Goal: Check status: Check status

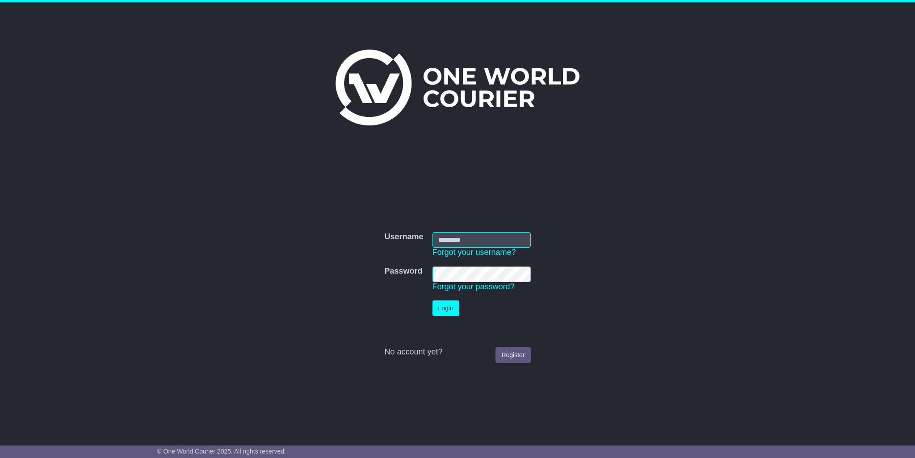
type input "**********"
click at [452, 307] on button "Login" at bounding box center [445, 309] width 27 height 16
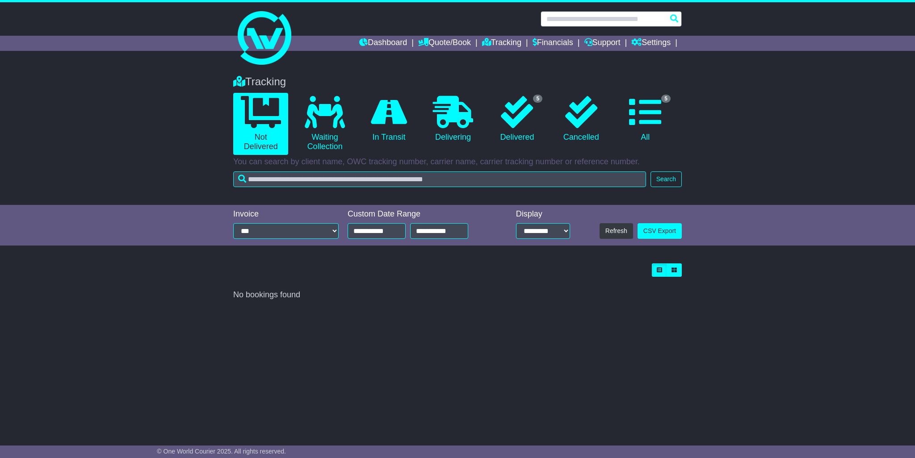
click at [584, 17] on input "text" at bounding box center [611, 19] width 141 height 16
type input "*"
click at [772, 136] on div "Tracking 0 Not Delivered 0 Waiting Collection 0 In Transit 0 Delivering 5" at bounding box center [457, 136] width 915 height 138
click at [394, 227] on input "**********" at bounding box center [377, 231] width 58 height 16
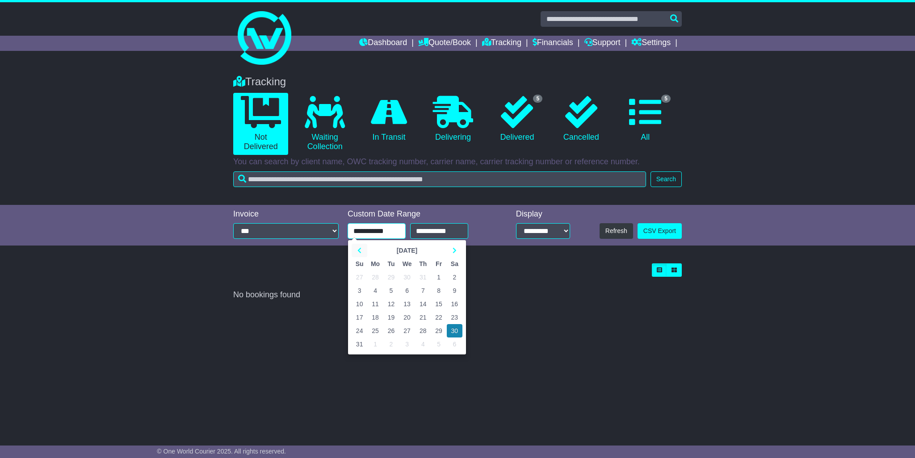
click at [359, 250] on icon at bounding box center [359, 250] width 4 height 6
click at [359, 275] on td "1" at bounding box center [360, 277] width 16 height 13
type input "**********"
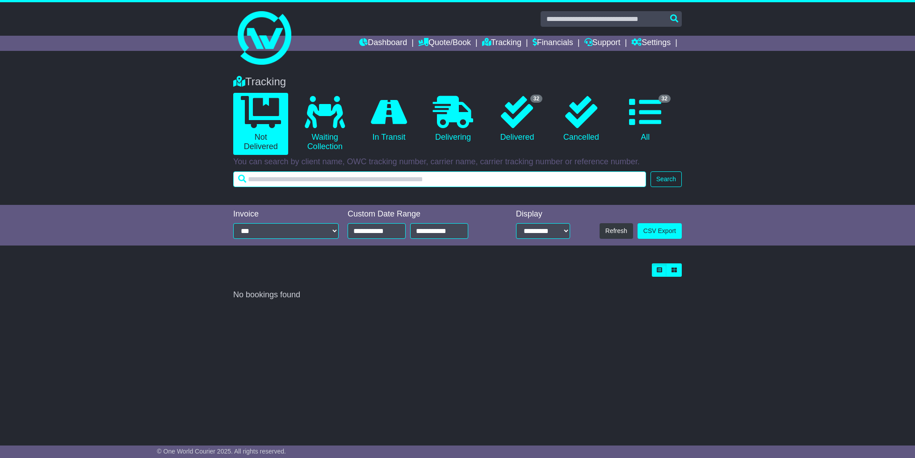
click at [442, 176] on input "text" at bounding box center [439, 180] width 413 height 16
type input "*****"
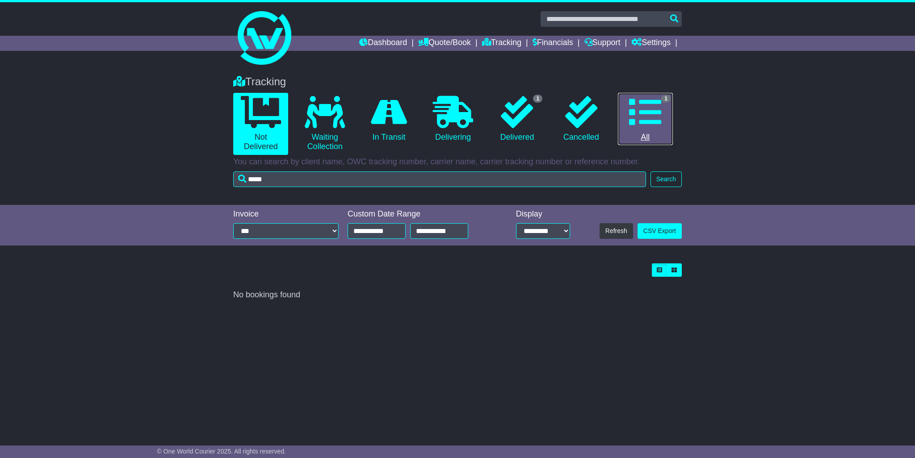
click at [662, 129] on link "1 All" at bounding box center [645, 119] width 55 height 53
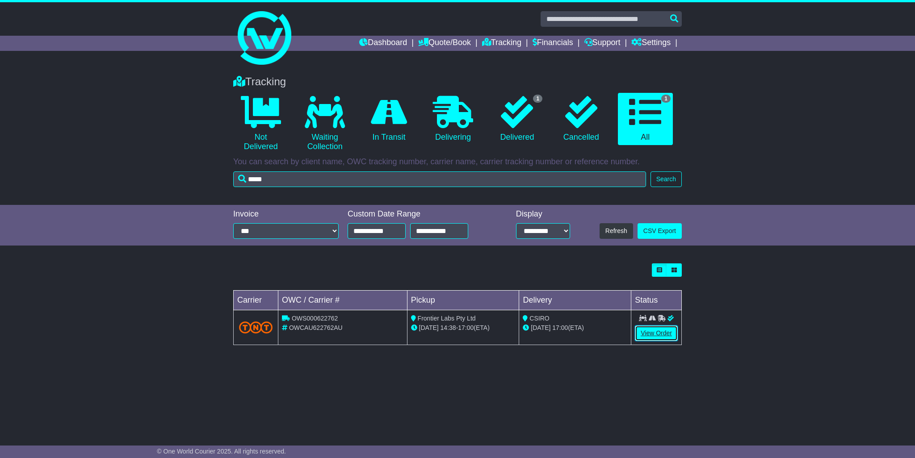
click at [662, 336] on link "View Order" at bounding box center [656, 334] width 43 height 16
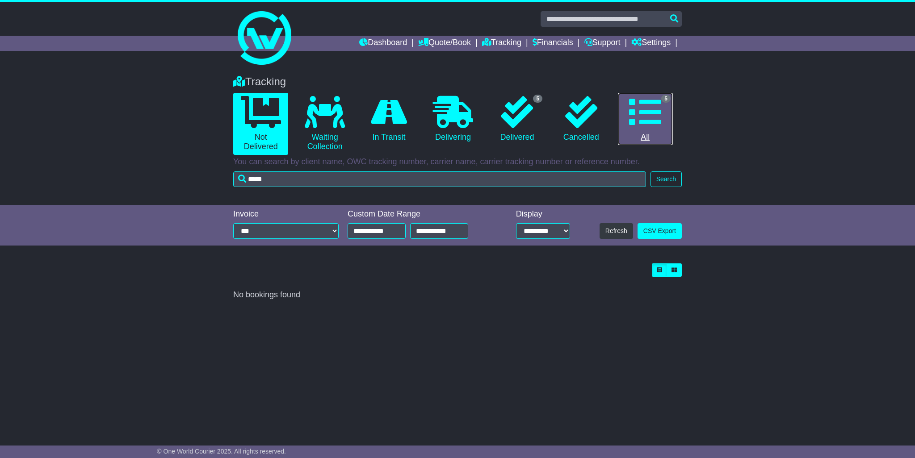
click at [645, 115] on icon at bounding box center [645, 112] width 32 height 32
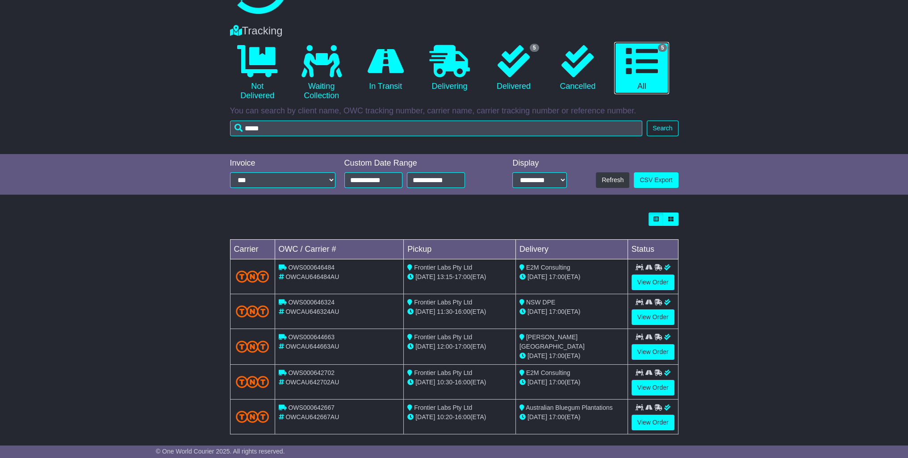
scroll to position [56, 0]
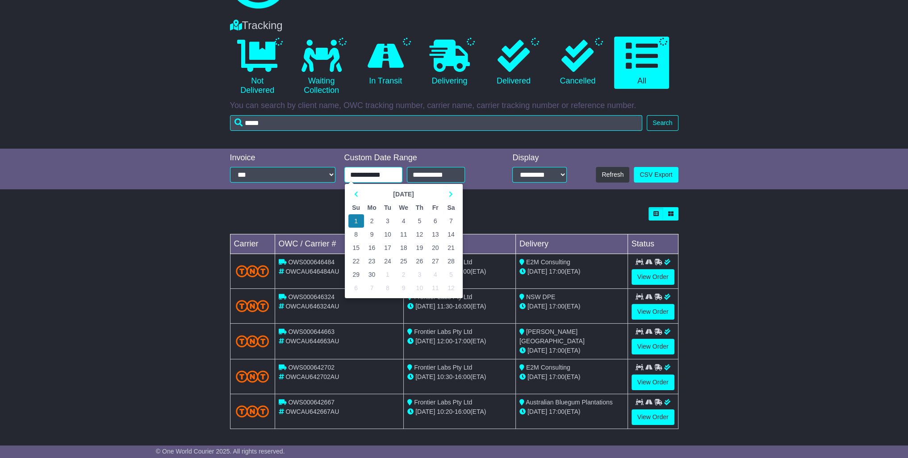
click at [392, 177] on input "**********" at bounding box center [373, 175] width 58 height 16
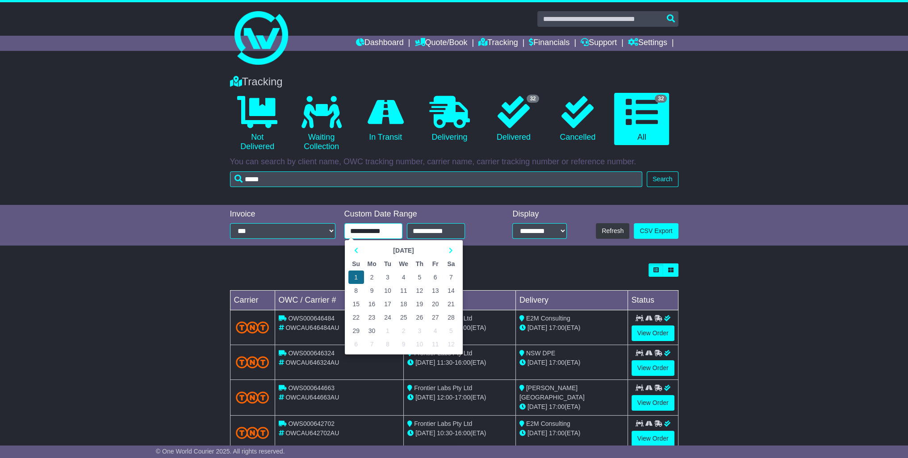
click at [353, 276] on td "1" at bounding box center [356, 277] width 16 height 13
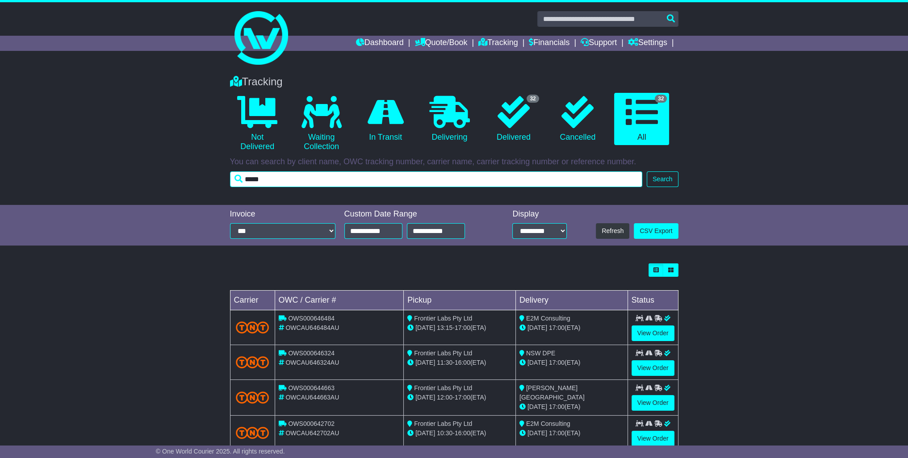
click at [258, 174] on input "*****" at bounding box center [436, 180] width 413 height 16
drag, startPoint x: 258, startPoint y: 174, endPoint x: 262, endPoint y: 172, distance: 4.8
click at [258, 174] on input "*****" at bounding box center [436, 180] width 413 height 16
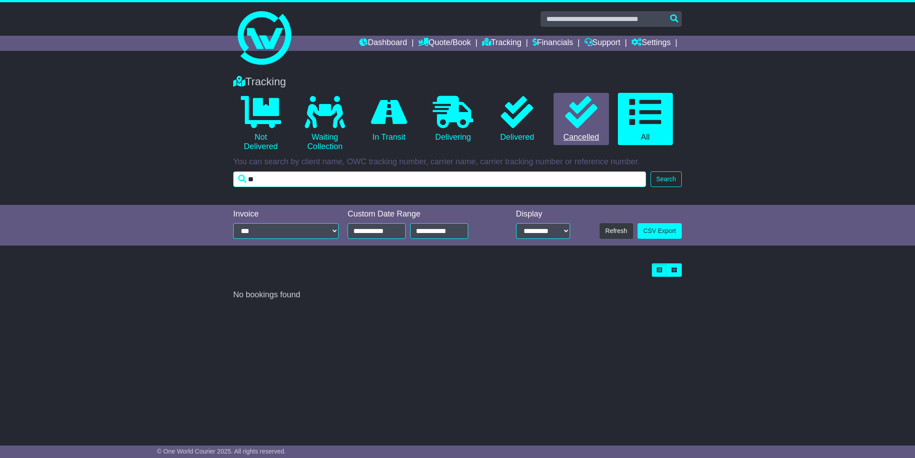
type input "*"
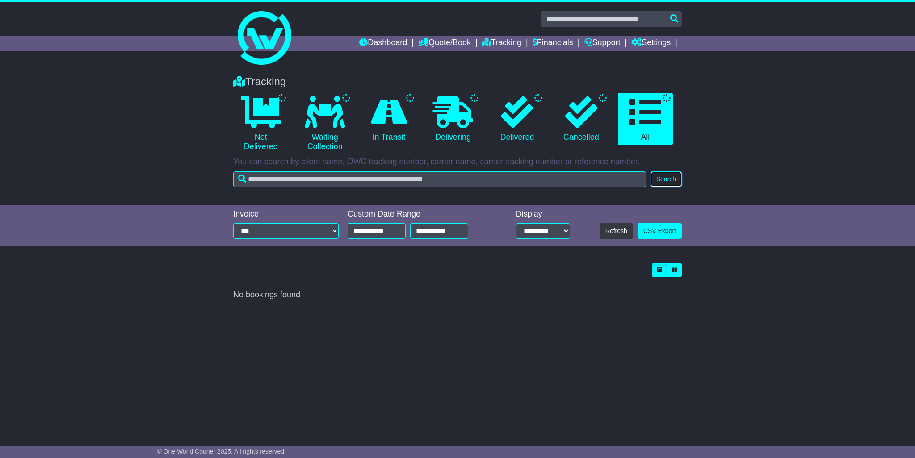
click at [675, 183] on button "Search" at bounding box center [665, 180] width 31 height 16
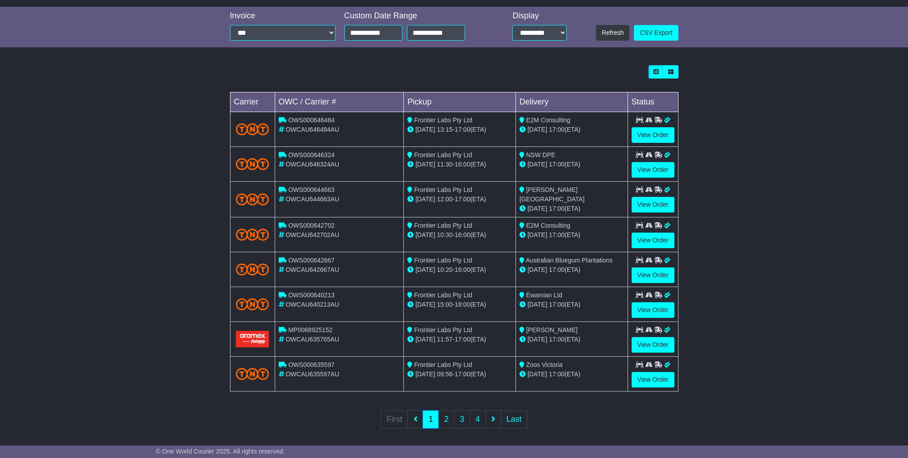
scroll to position [199, 0]
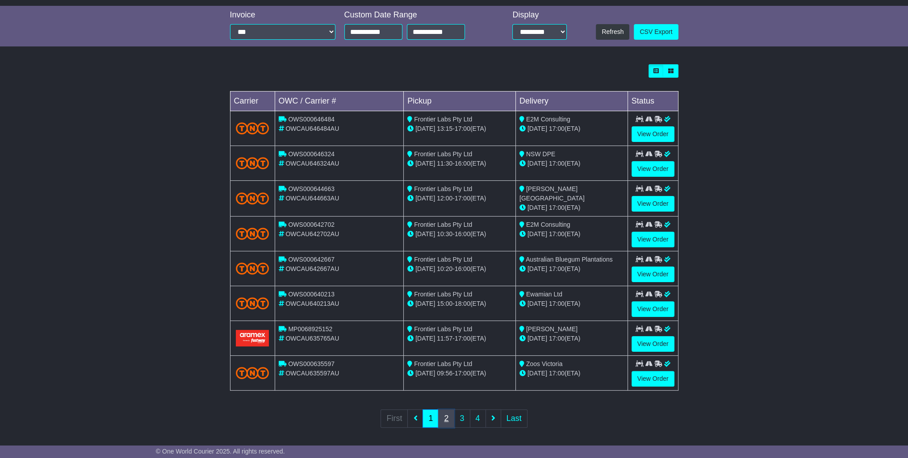
click at [446, 414] on link "2" at bounding box center [446, 419] width 16 height 18
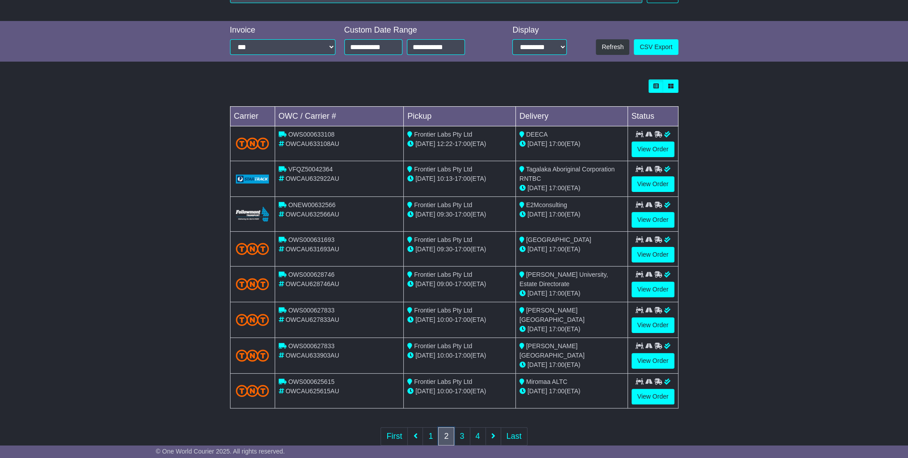
scroll to position [201, 0]
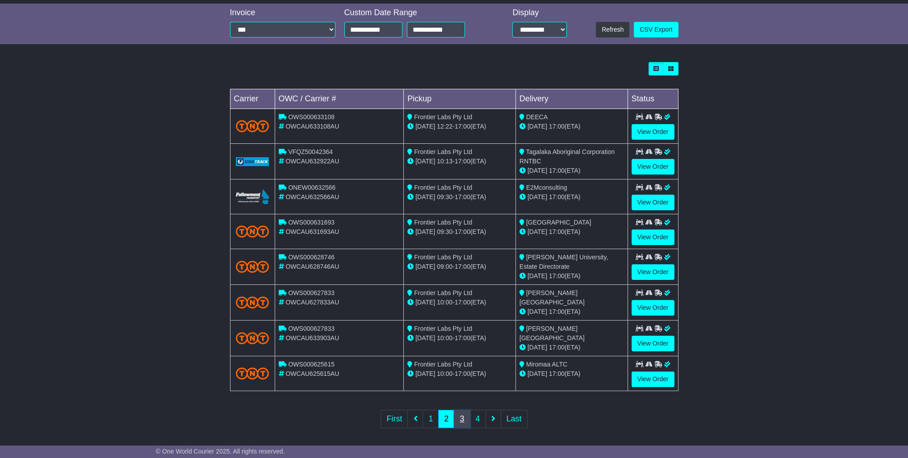
click at [458, 411] on link "3" at bounding box center [462, 419] width 16 height 18
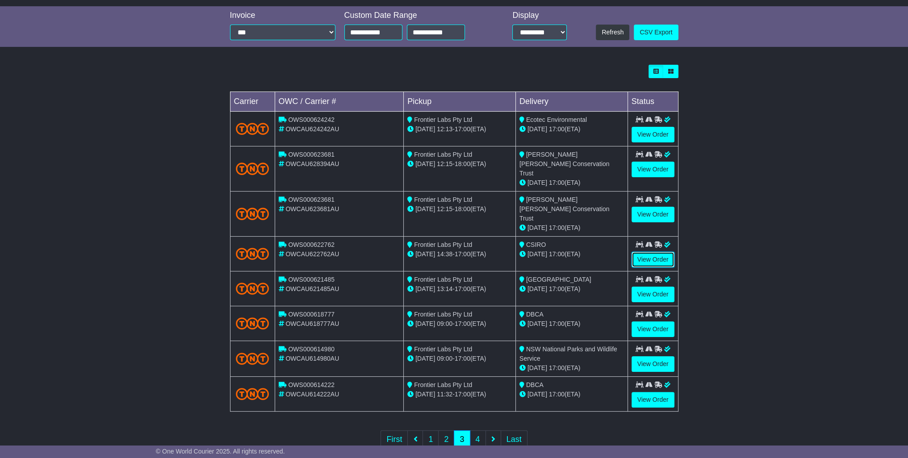
scroll to position [202, 0]
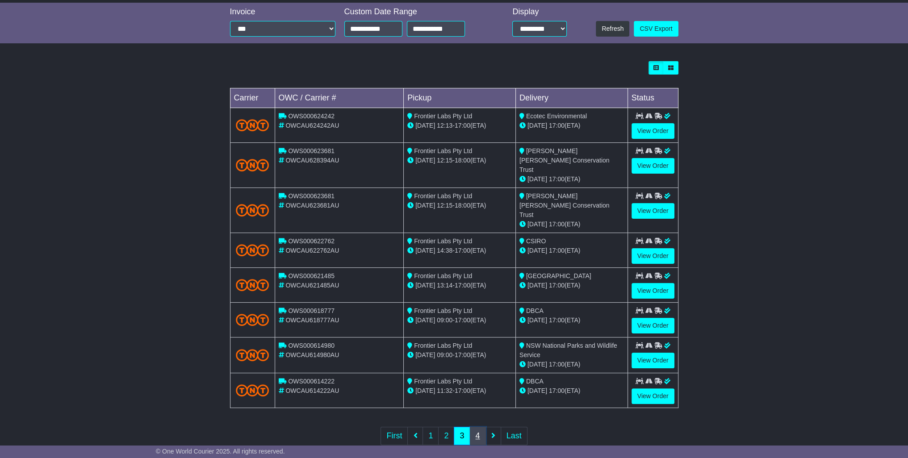
click at [477, 427] on link "4" at bounding box center [478, 436] width 16 height 18
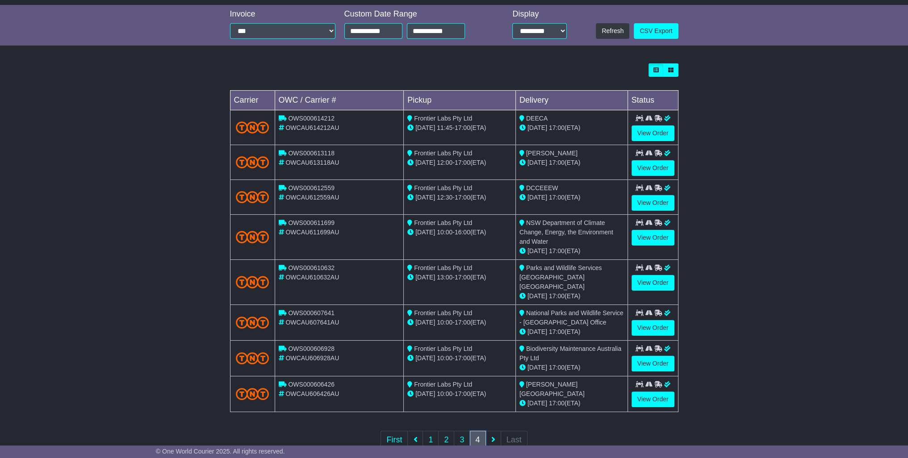
scroll to position [213, 0]
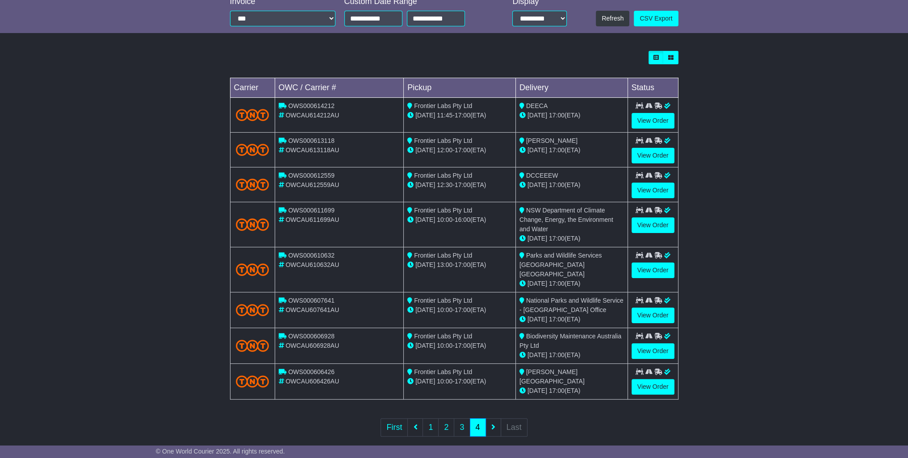
click at [492, 419] on ul "First 1 2 3 4 Last" at bounding box center [454, 428] width 147 height 18
click at [464, 419] on link "3" at bounding box center [462, 428] width 16 height 18
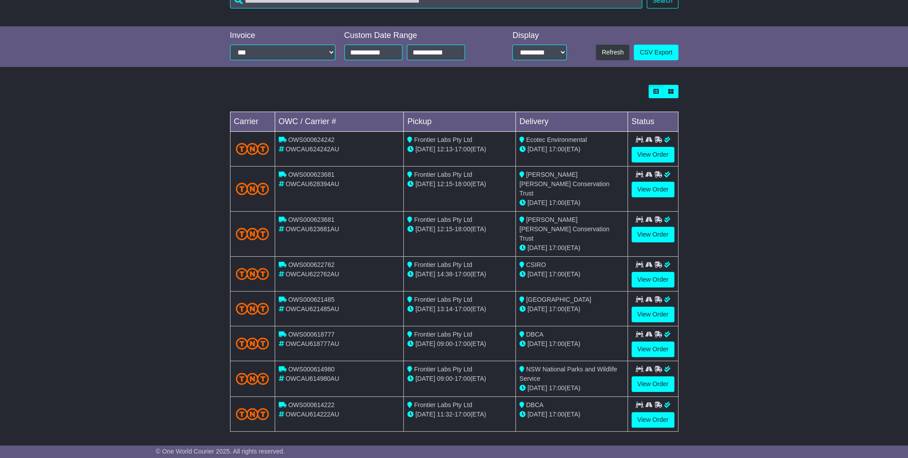
scroll to position [202, 0]
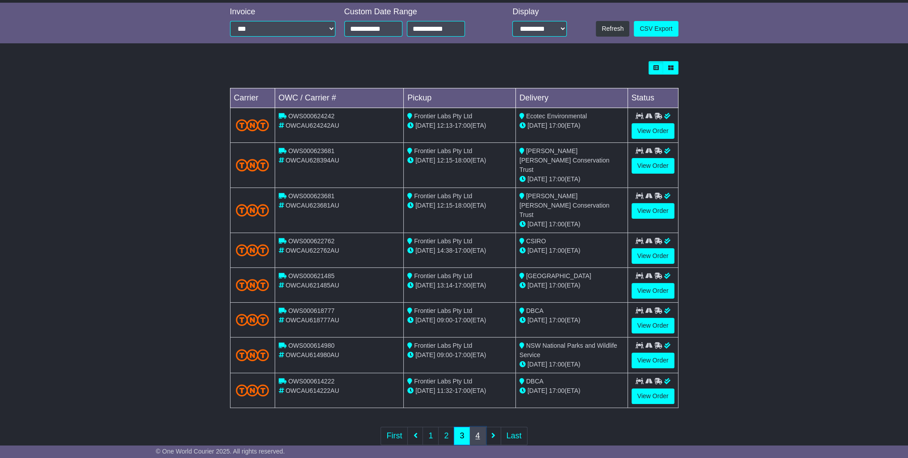
click at [479, 427] on link "4" at bounding box center [478, 436] width 16 height 18
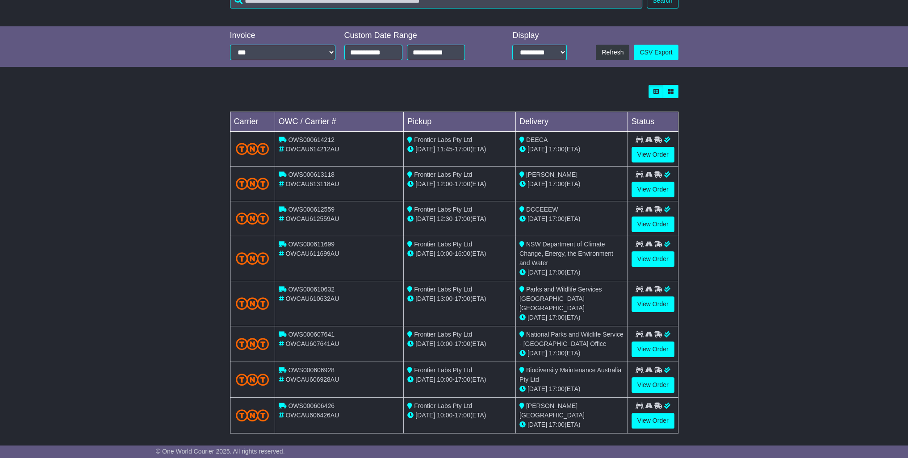
scroll to position [213, 0]
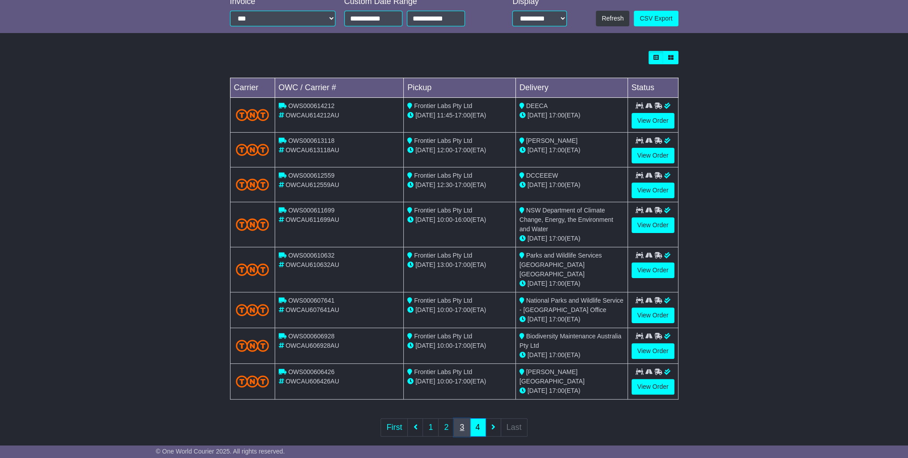
click at [463, 419] on link "3" at bounding box center [462, 428] width 16 height 18
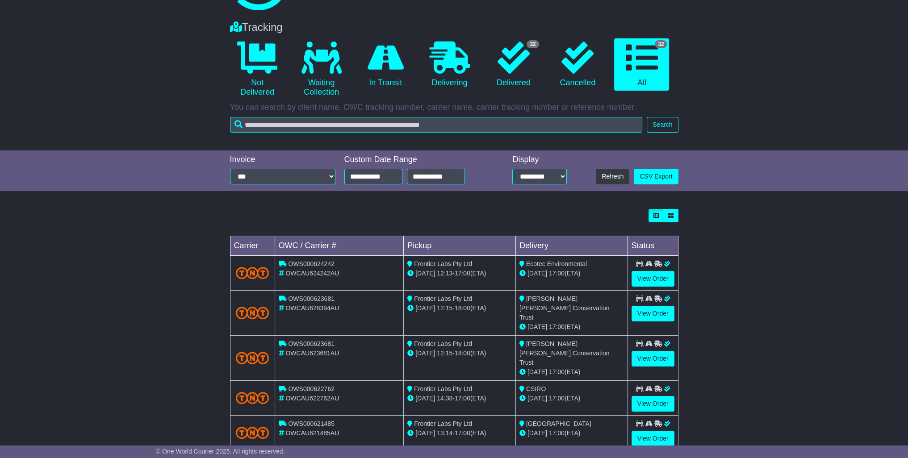
scroll to position [0, 0]
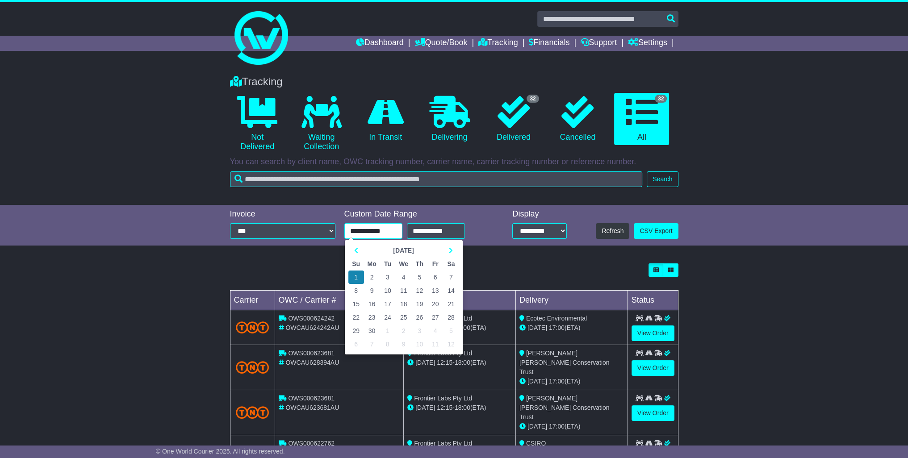
click at [393, 232] on input "**********" at bounding box center [373, 231] width 58 height 16
click at [354, 249] on icon at bounding box center [356, 250] width 4 height 6
click at [418, 275] on td "1" at bounding box center [420, 277] width 16 height 13
type input "**********"
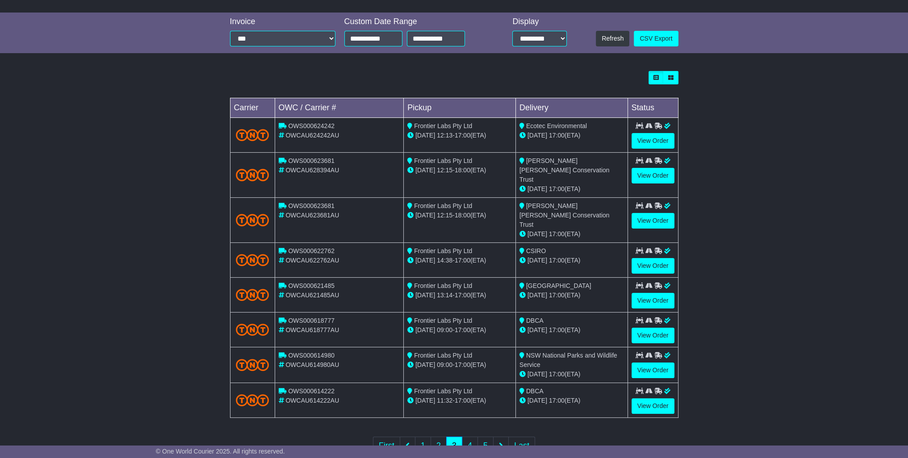
scroll to position [202, 0]
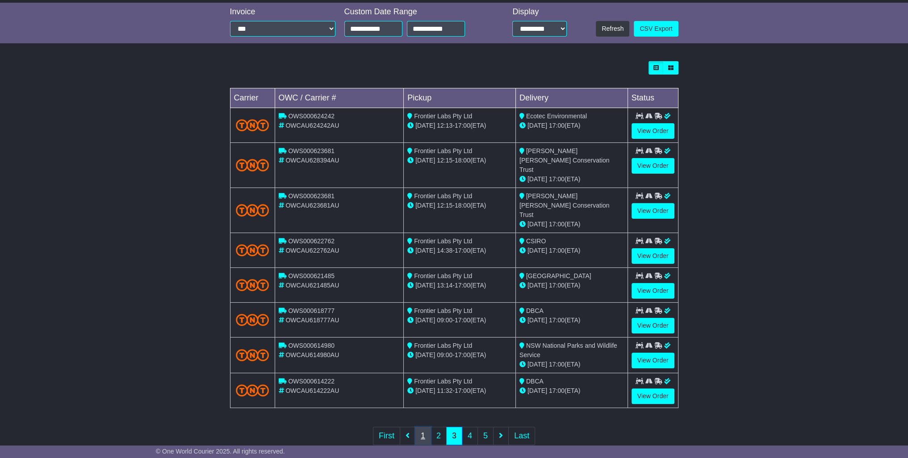
click at [422, 427] on link "1" at bounding box center [423, 436] width 16 height 18
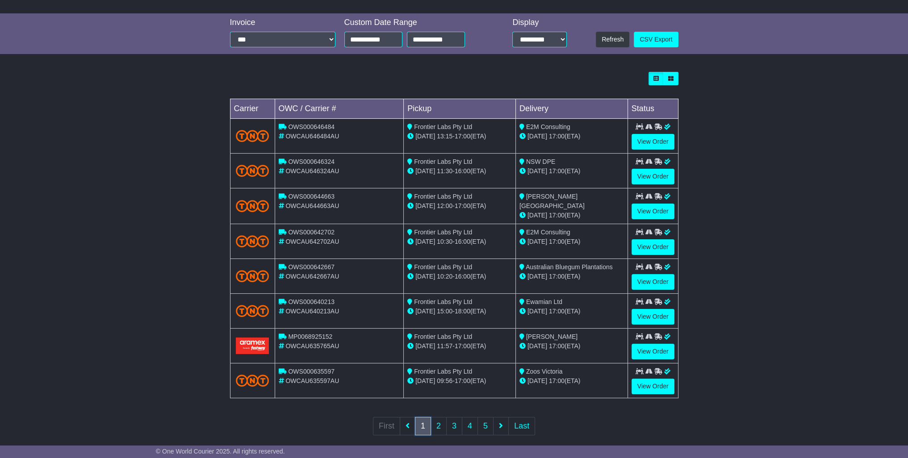
scroll to position [199, 0]
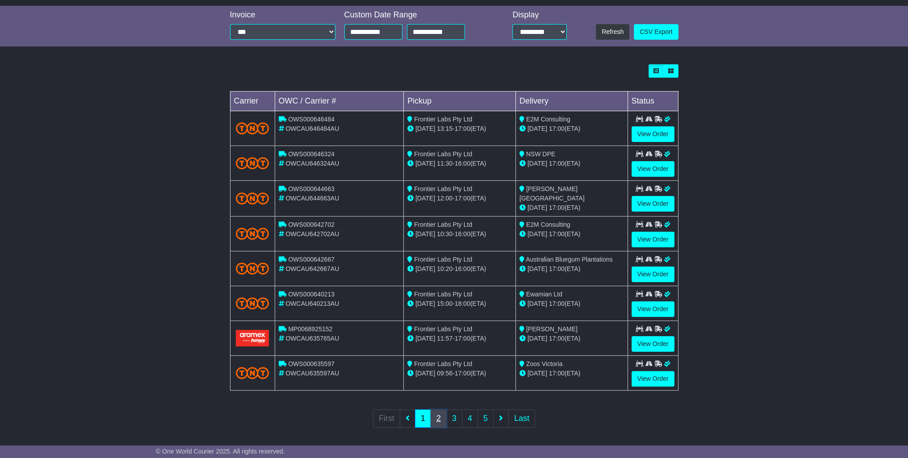
click at [438, 413] on link "2" at bounding box center [439, 419] width 16 height 18
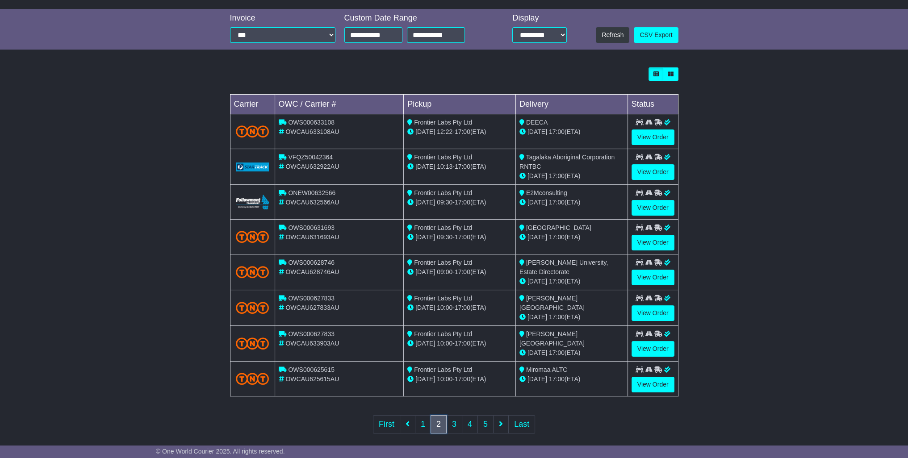
scroll to position [201, 0]
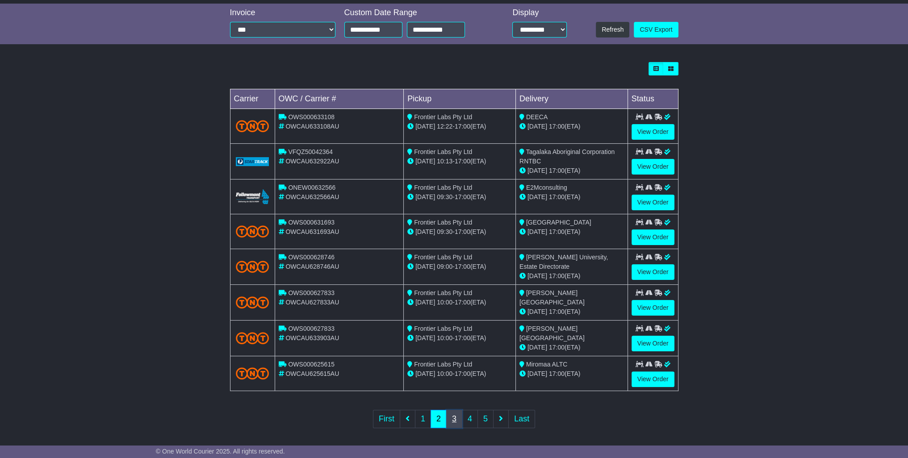
click at [457, 415] on link "3" at bounding box center [454, 419] width 16 height 18
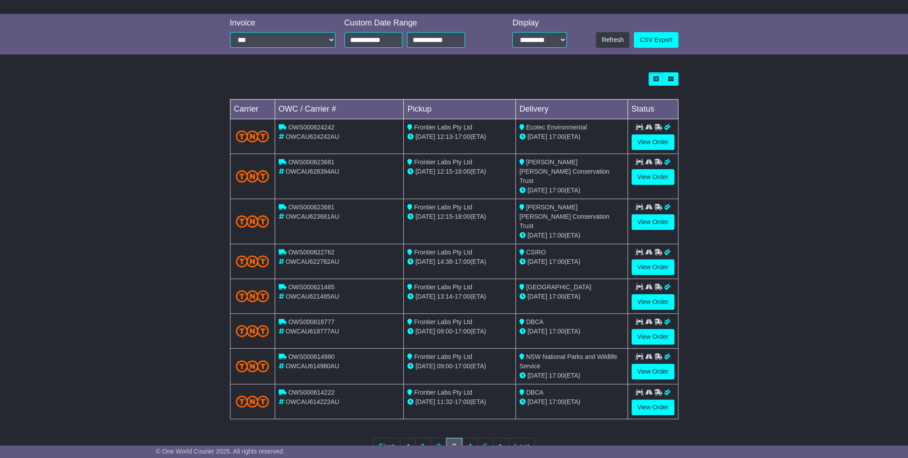
scroll to position [202, 0]
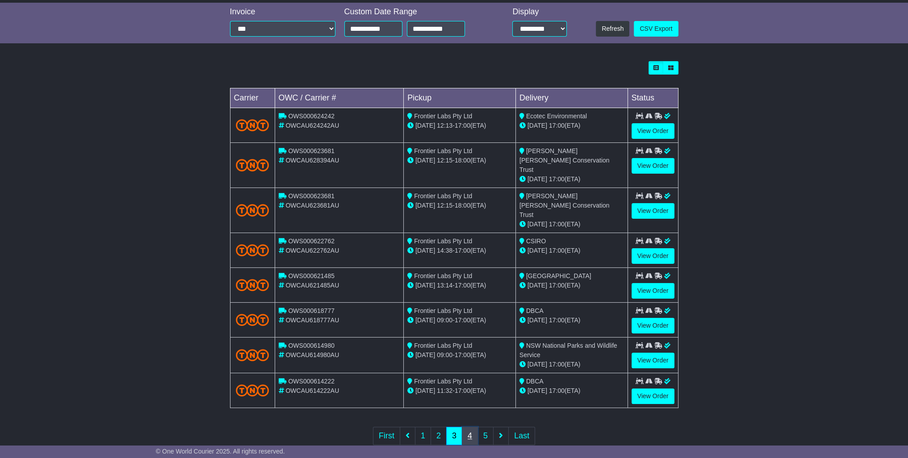
click at [470, 427] on link "4" at bounding box center [470, 436] width 16 height 18
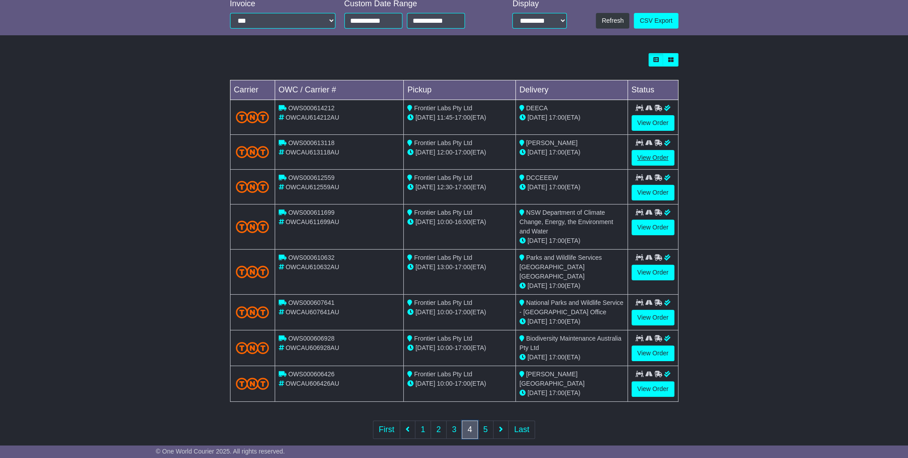
scroll to position [213, 0]
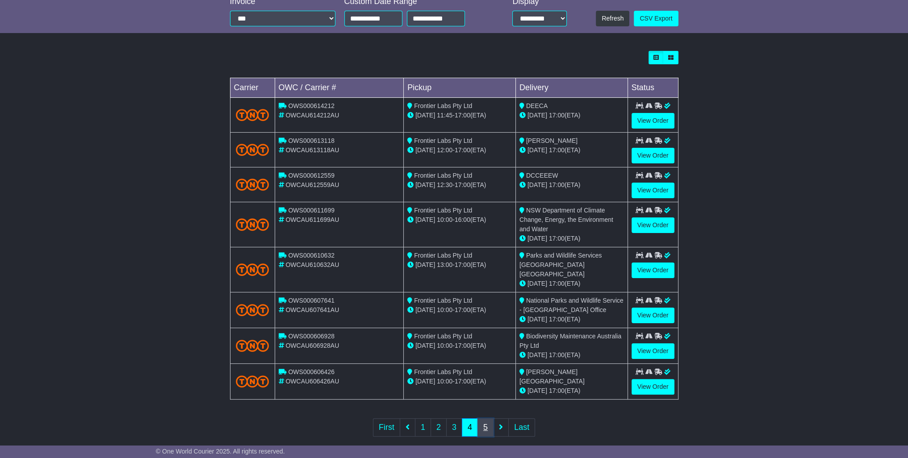
click at [486, 419] on link "5" at bounding box center [486, 428] width 16 height 18
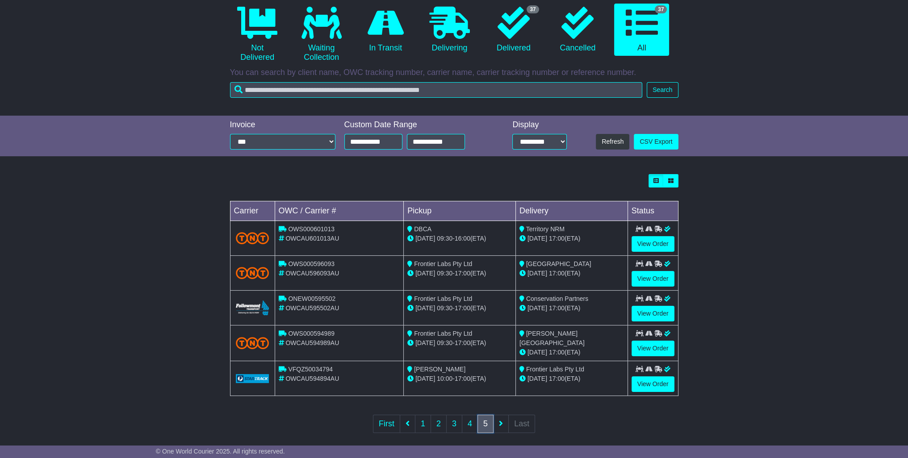
scroll to position [96, 0]
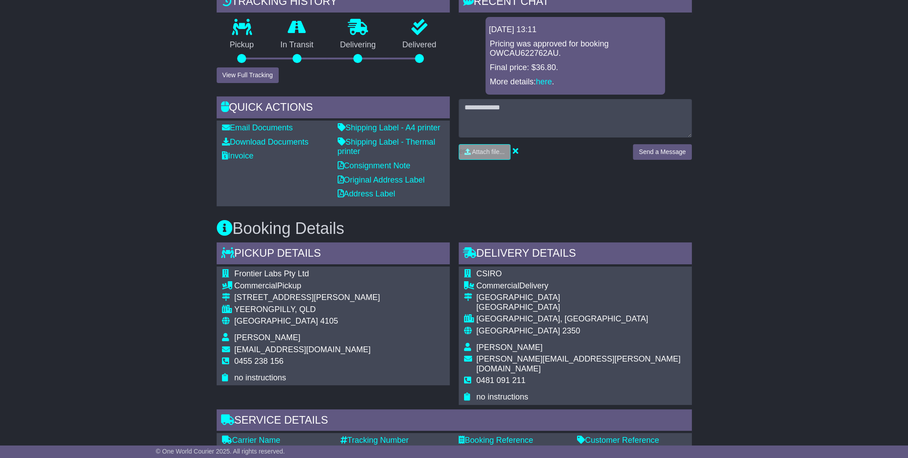
scroll to position [179, 0]
